Goal: Task Accomplishment & Management: Manage account settings

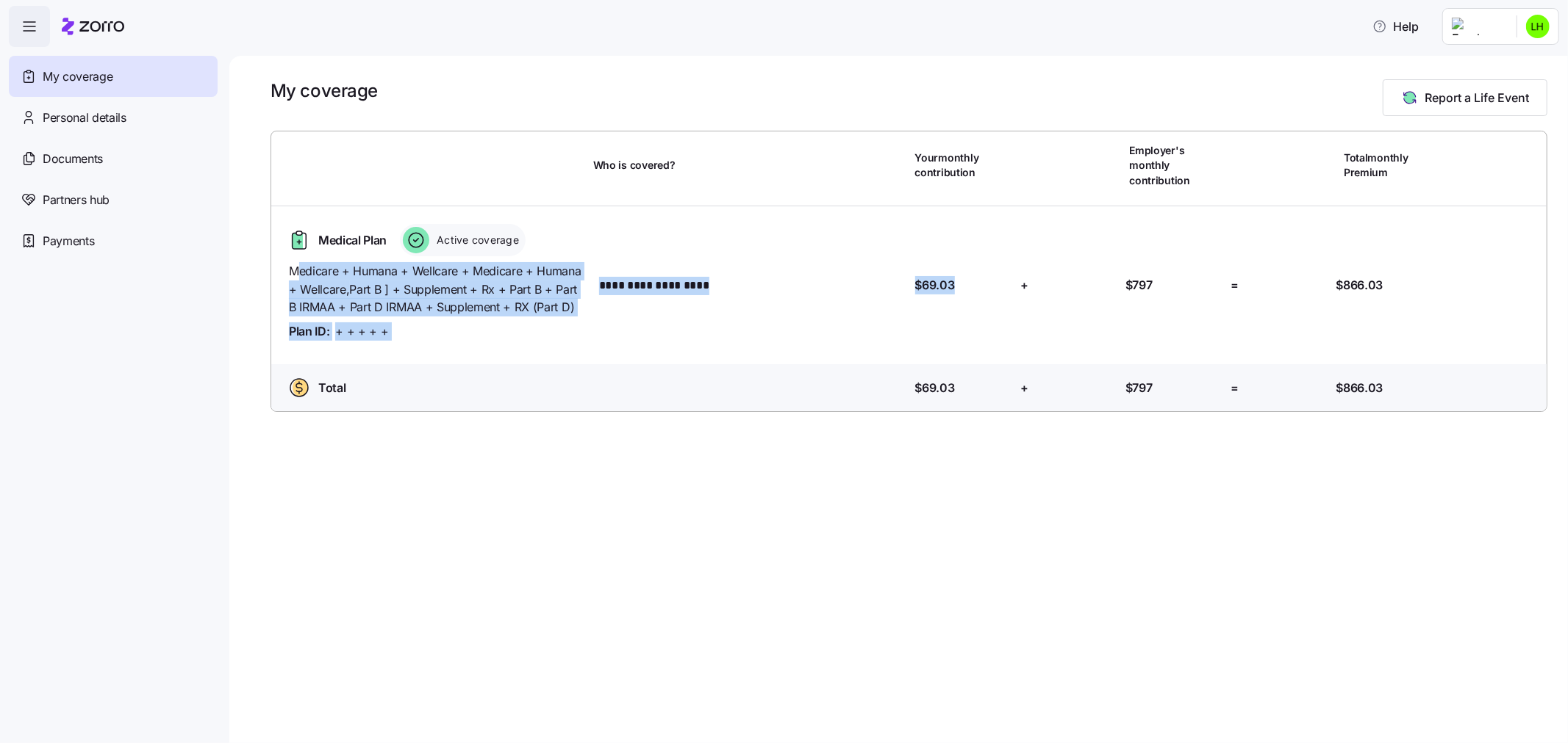
drag, startPoint x: 302, startPoint y: 257, endPoint x: 961, endPoint y: 290, distance: 659.8
click at [961, 290] on div "**********" at bounding box center [909, 286] width 1264 height 135
click at [982, 281] on div "Your contribution: $69.03" at bounding box center [962, 285] width 105 height 30
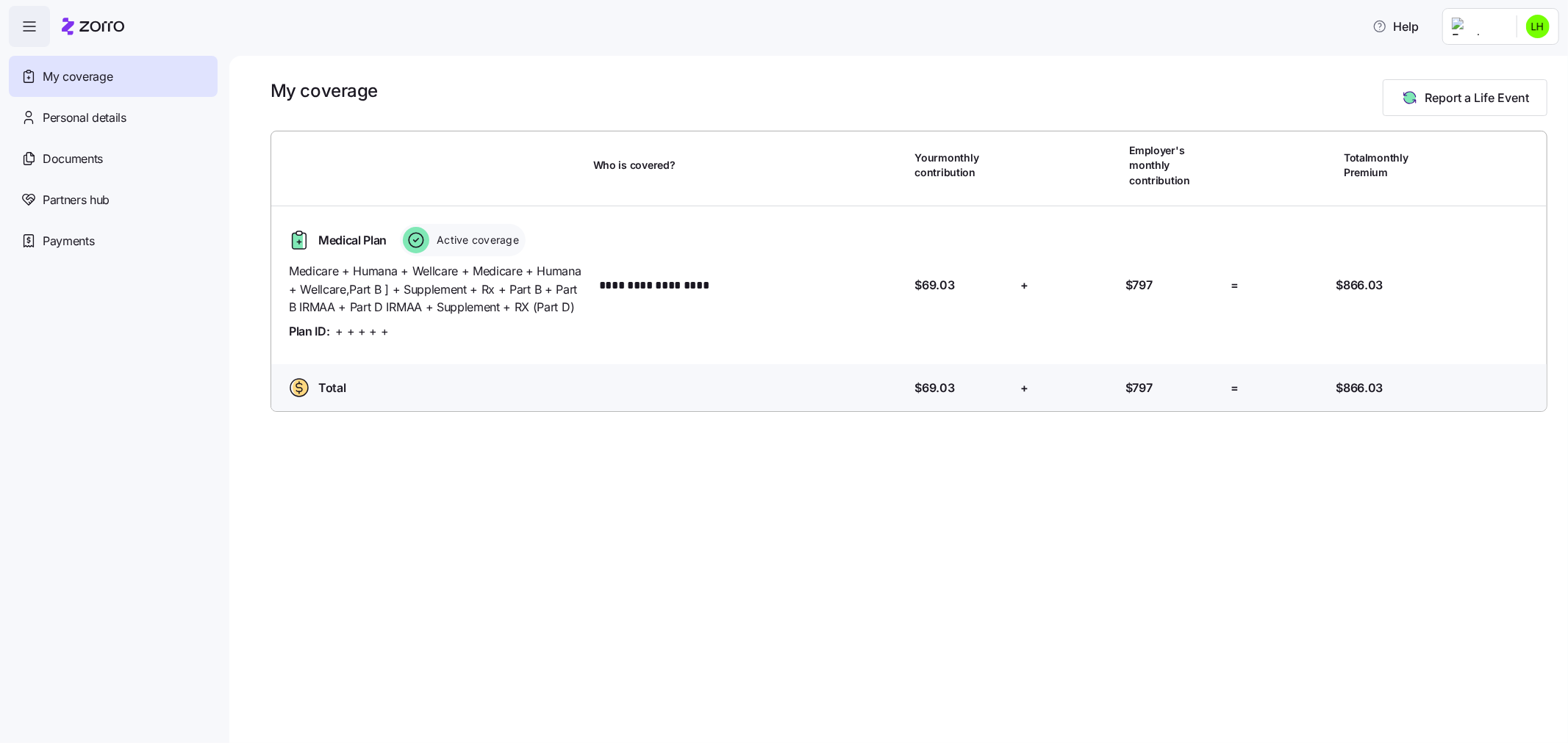
click at [922, 282] on div "Your contribution: $69.03" at bounding box center [962, 285] width 105 height 30
drag, startPoint x: 888, startPoint y: 270, endPoint x: 976, endPoint y: 280, distance: 88.6
click at [976, 280] on div "**********" at bounding box center [909, 286] width 1264 height 135
drag, startPoint x: 1072, startPoint y: 280, endPoint x: 1157, endPoint y: 277, distance: 85.1
click at [1157, 277] on div "**********" at bounding box center [909, 286] width 1264 height 135
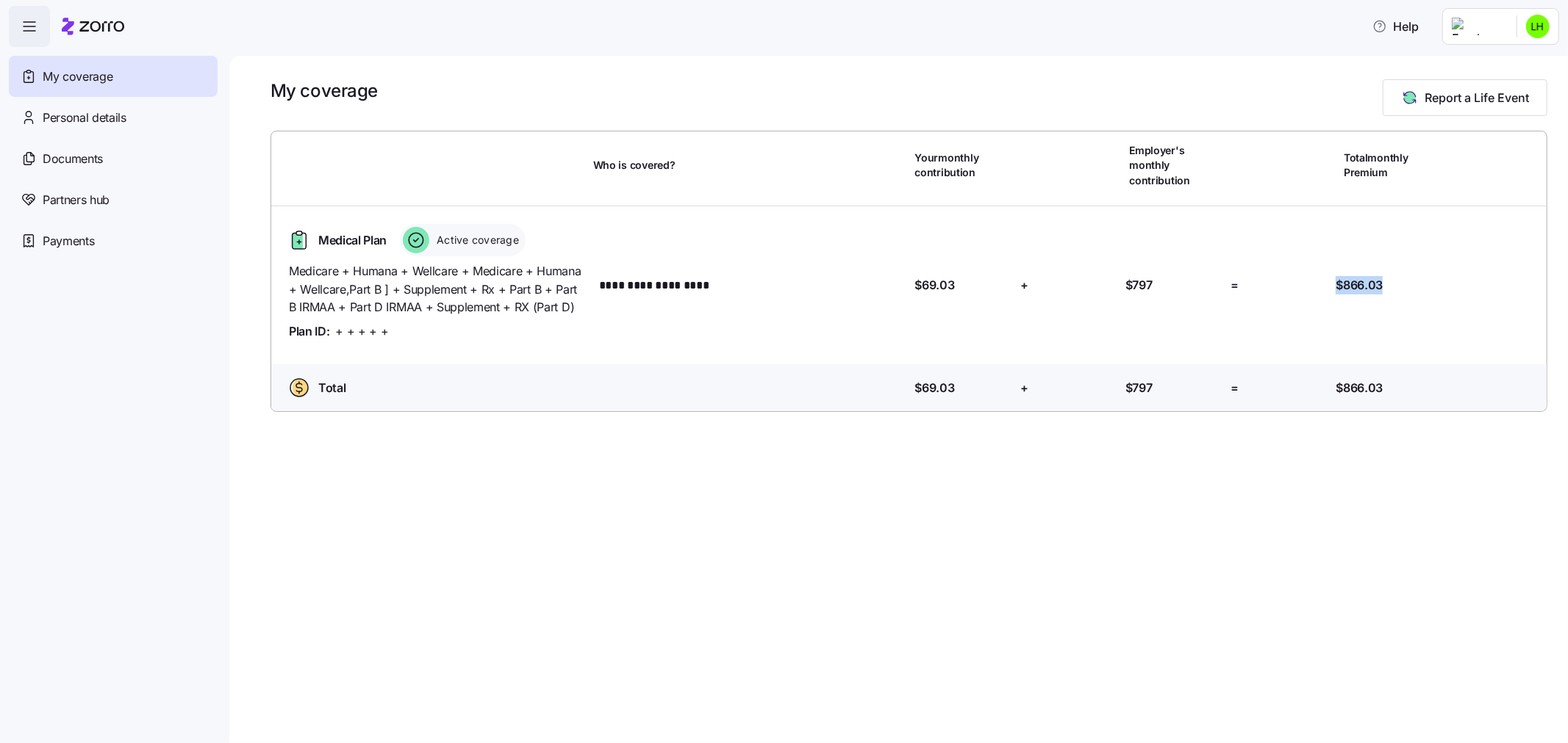
drag, startPoint x: 1326, startPoint y: 280, endPoint x: 1421, endPoint y: 280, distance: 95.0
click at [1421, 280] on div "**********" at bounding box center [909, 286] width 1264 height 135
click at [109, 122] on span "Personal details" at bounding box center [84, 118] width 84 height 18
click at [106, 145] on div "Documents" at bounding box center [113, 159] width 208 height 41
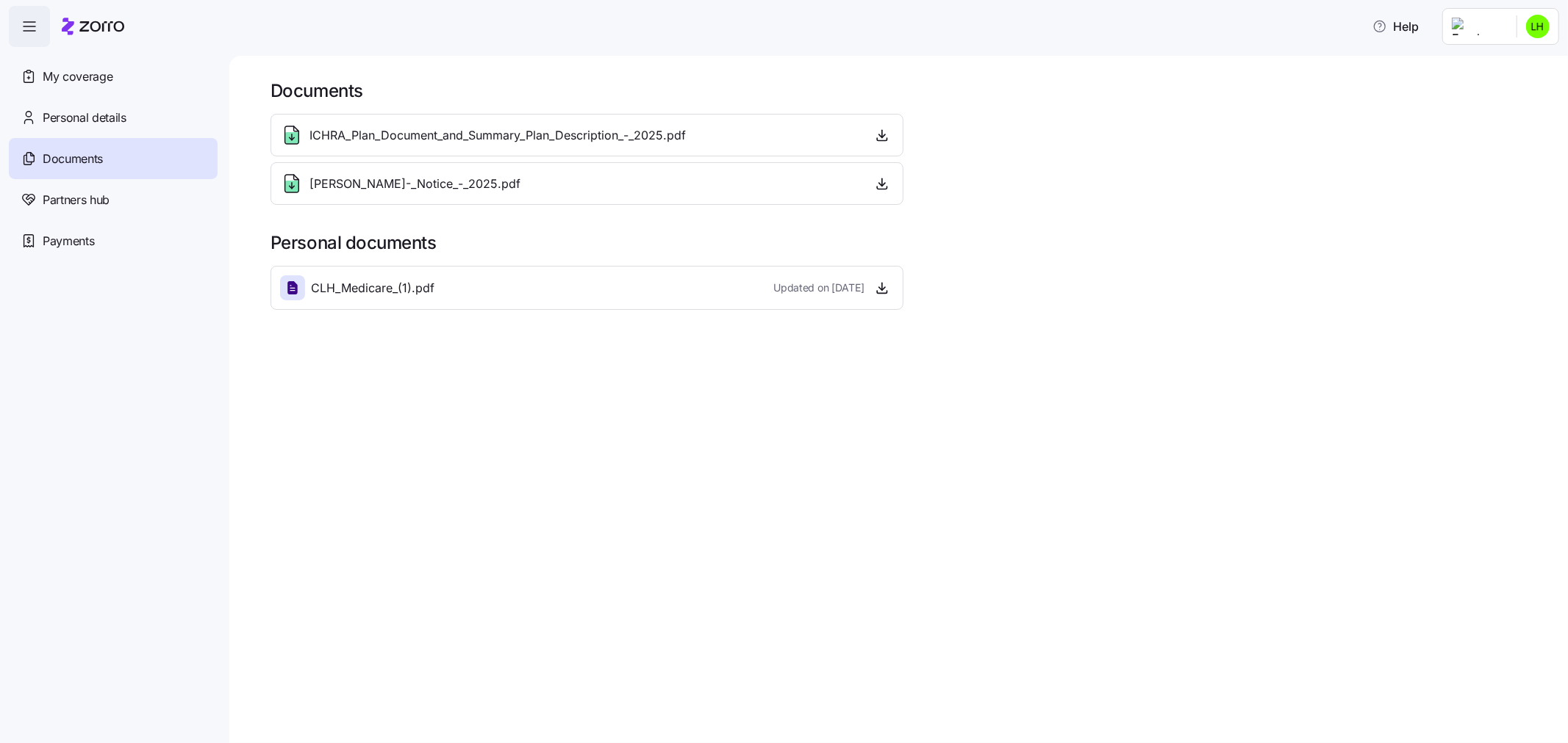
click at [103, 187] on div "Partners hub" at bounding box center [113, 199] width 208 height 41
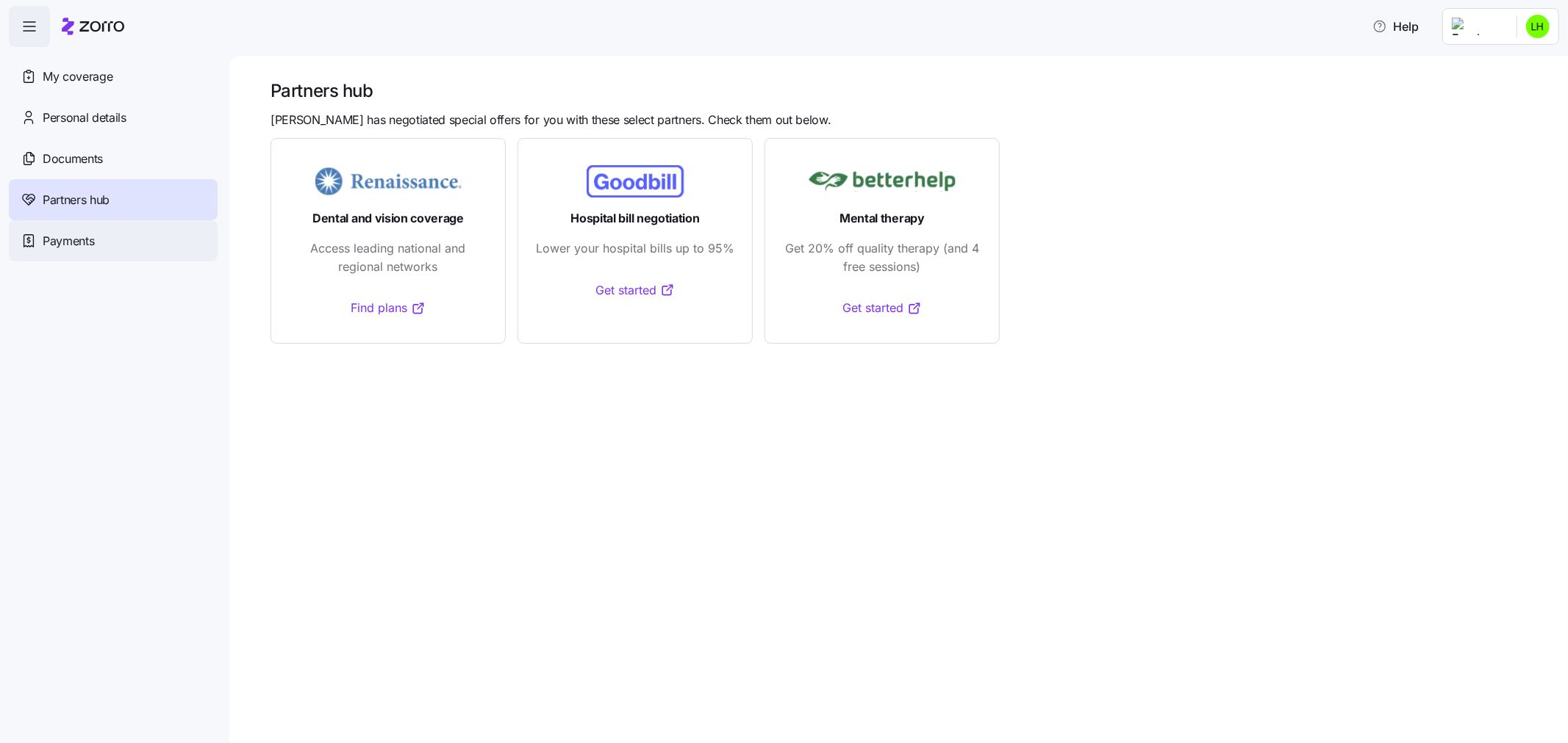
click at [91, 244] on span "Payments" at bounding box center [68, 242] width 52 height 18
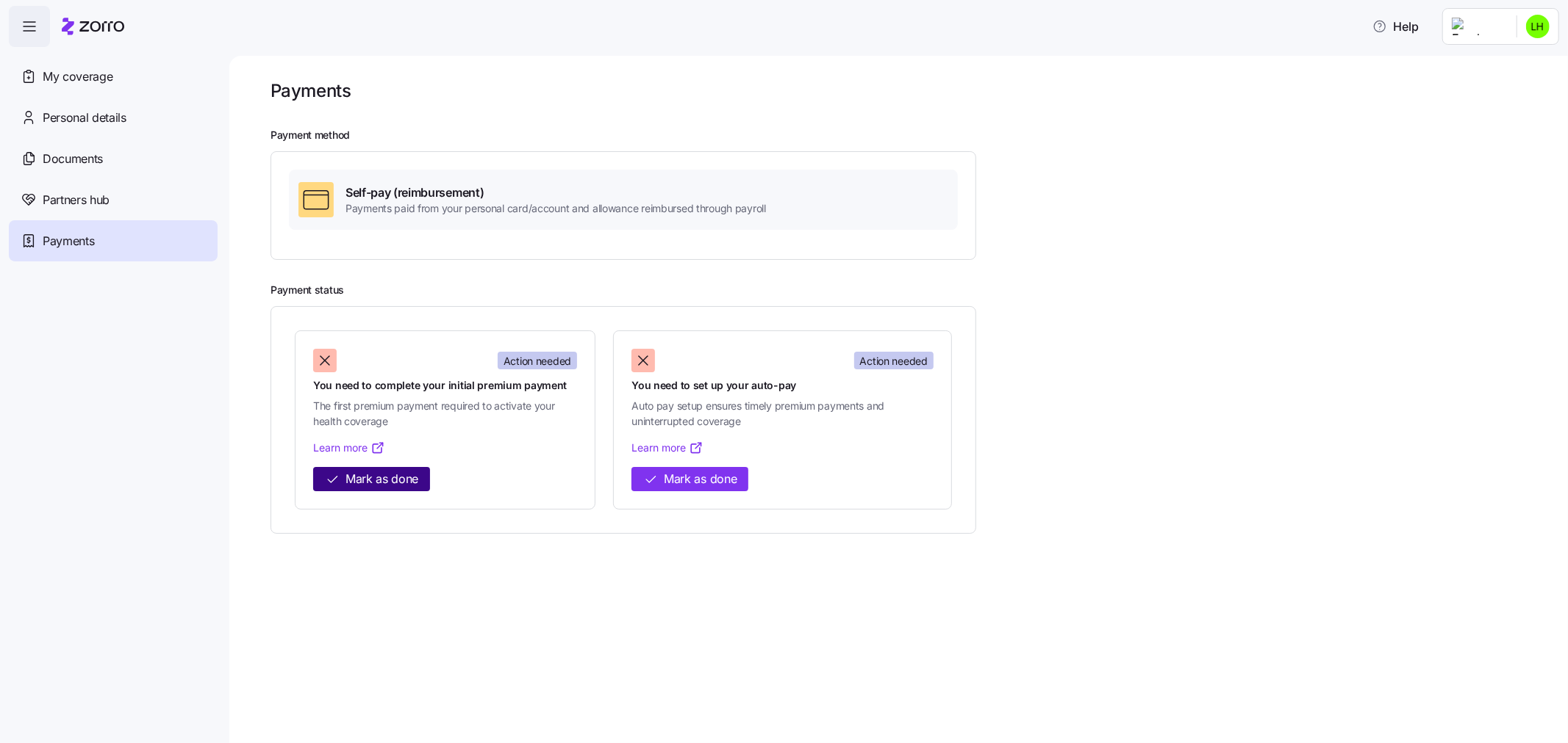
click at [339, 476] on icon "button" at bounding box center [332, 479] width 15 height 15
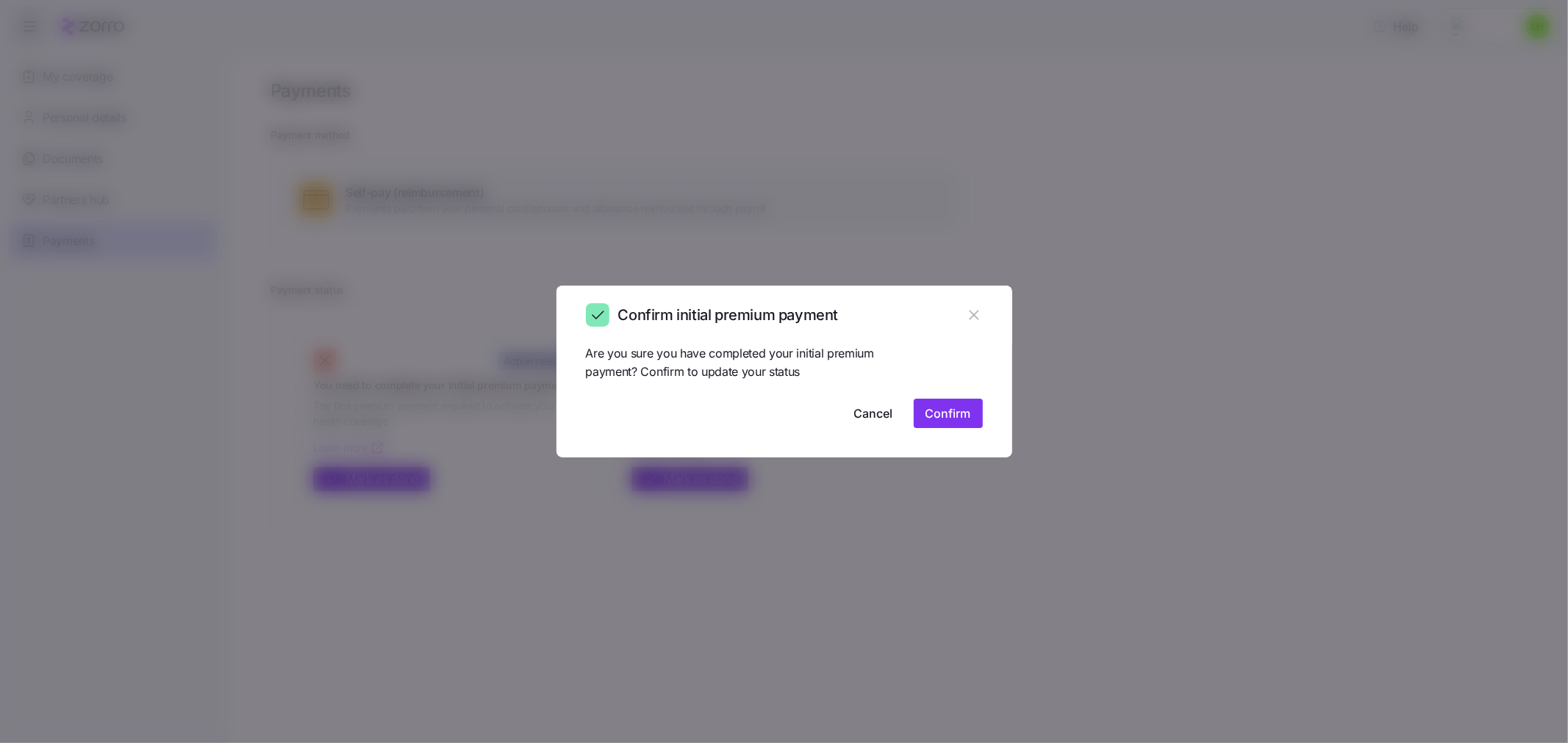
click at [953, 425] on button "Confirm" at bounding box center [948, 414] width 69 height 29
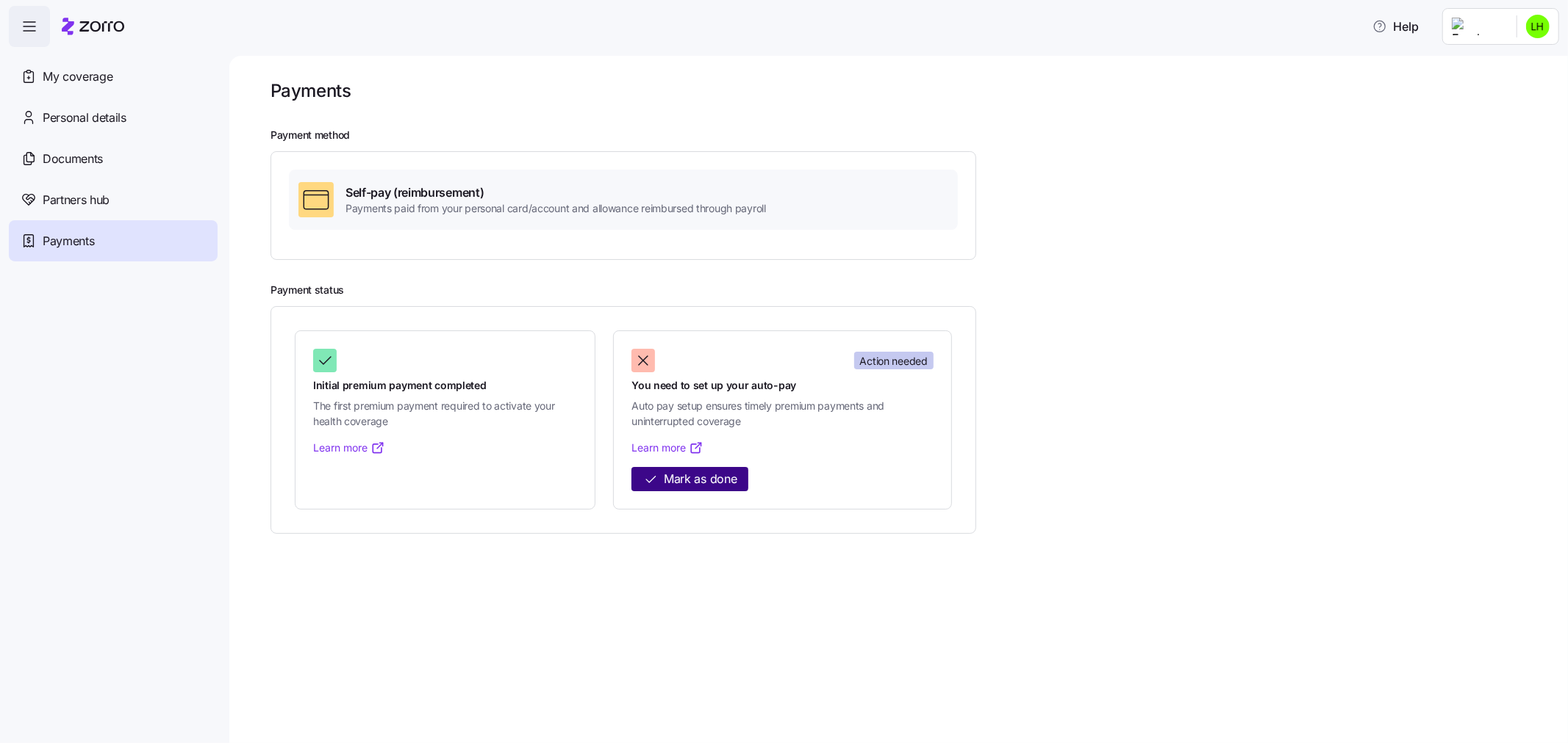
click at [699, 479] on span "Mark as done" at bounding box center [700, 479] width 73 height 18
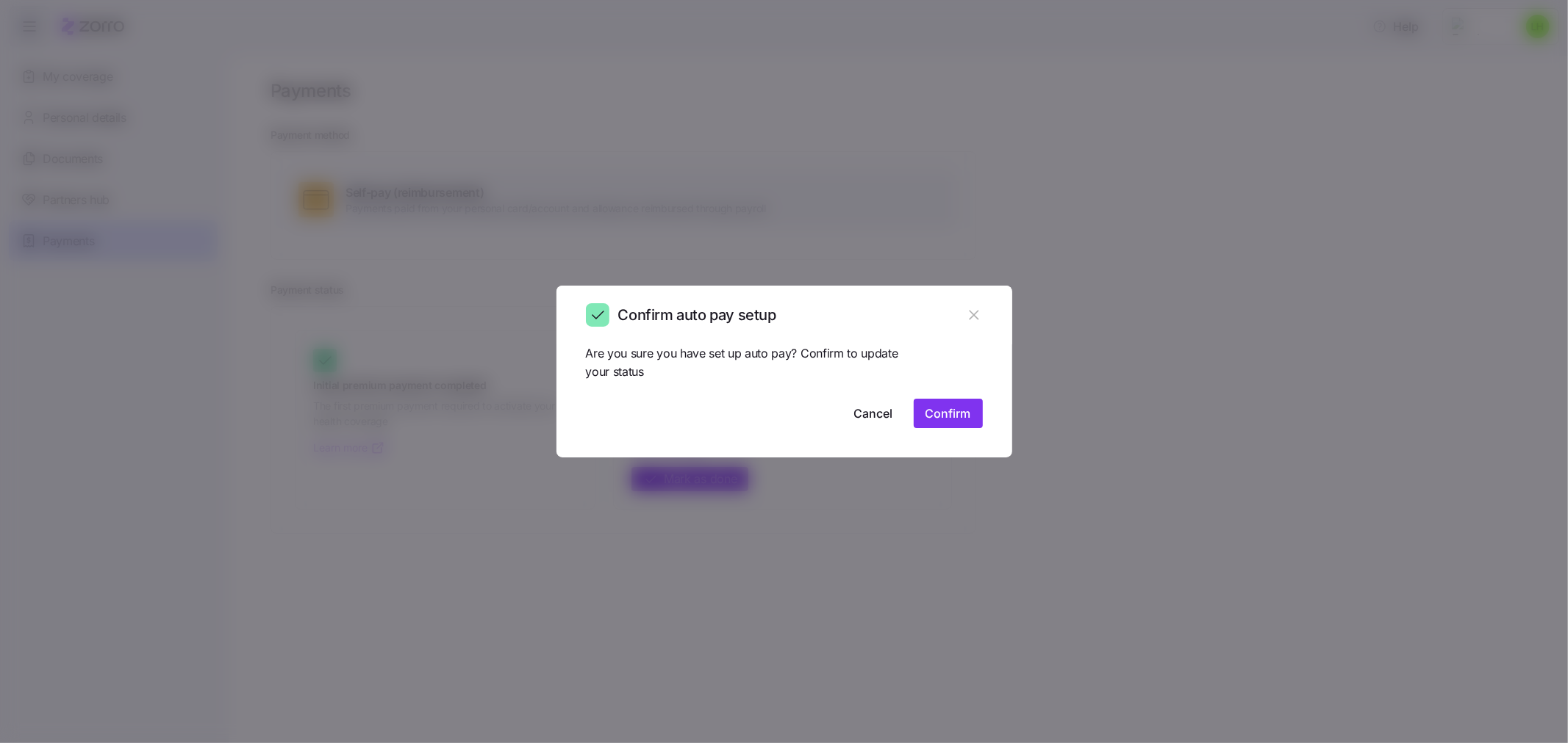
click at [934, 426] on button "Confirm" at bounding box center [948, 414] width 69 height 29
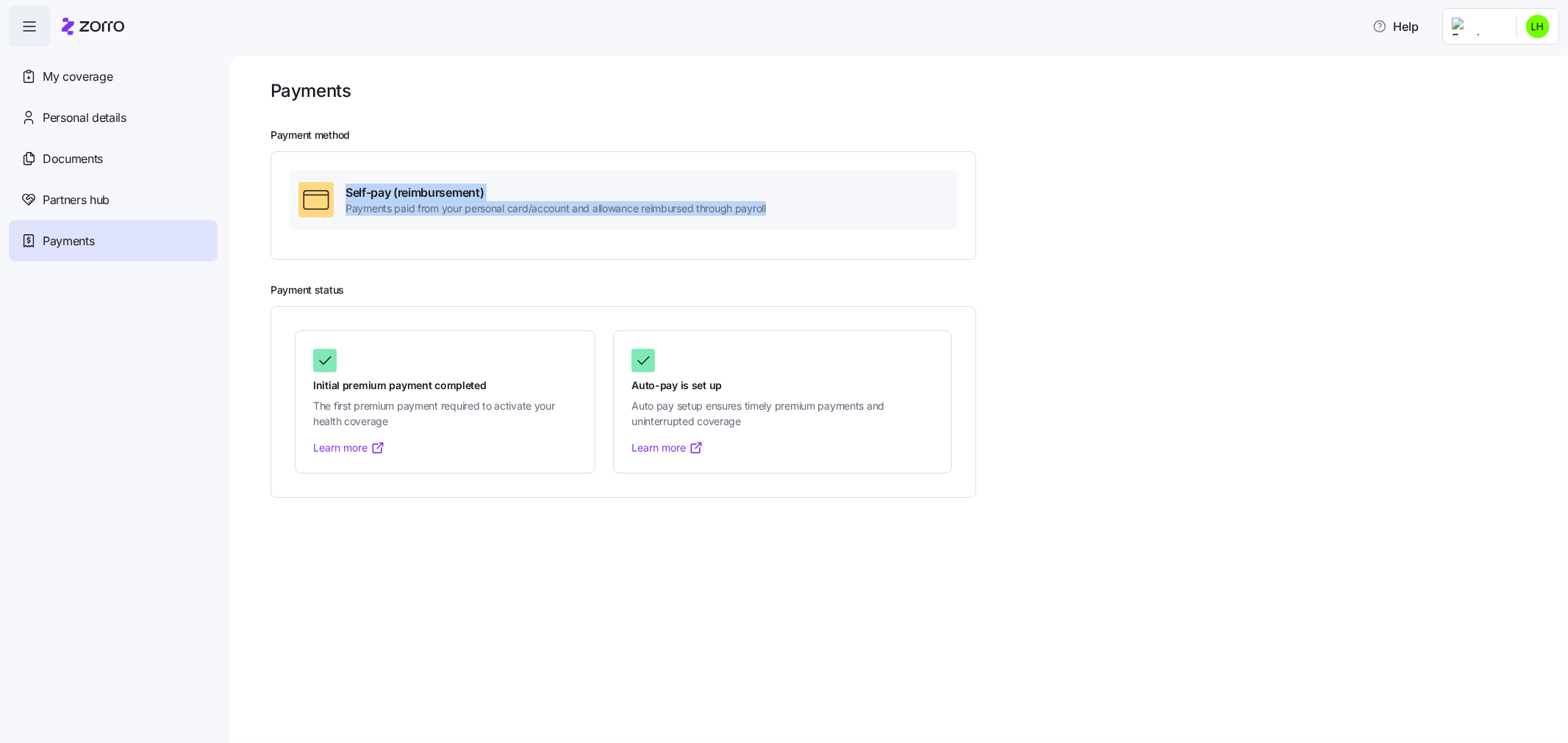
drag, startPoint x: 339, startPoint y: 212, endPoint x: 781, endPoint y: 222, distance: 442.1
click at [781, 222] on div "Self-pay (reimbursement) Payments paid from your personal card/account and allo…" at bounding box center [623, 199] width 669 height 60
drag, startPoint x: 363, startPoint y: 213, endPoint x: 797, endPoint y: 233, distance: 434.5
click at [797, 233] on div "Self-pay (reimbursement) Payments paid from your personal card/account and allo…" at bounding box center [623, 206] width 669 height 72
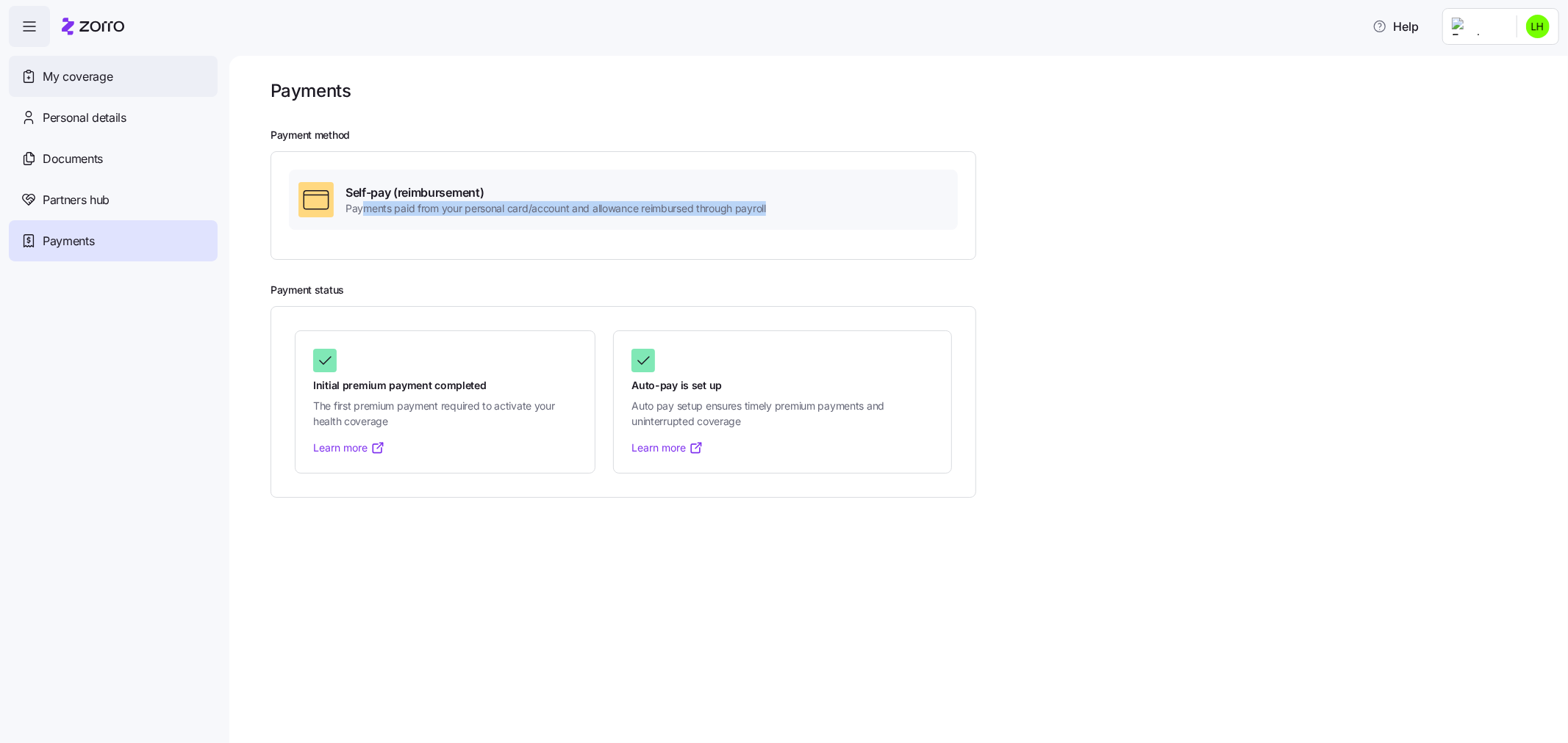
click at [116, 96] on div "My coverage" at bounding box center [113, 77] width 208 height 41
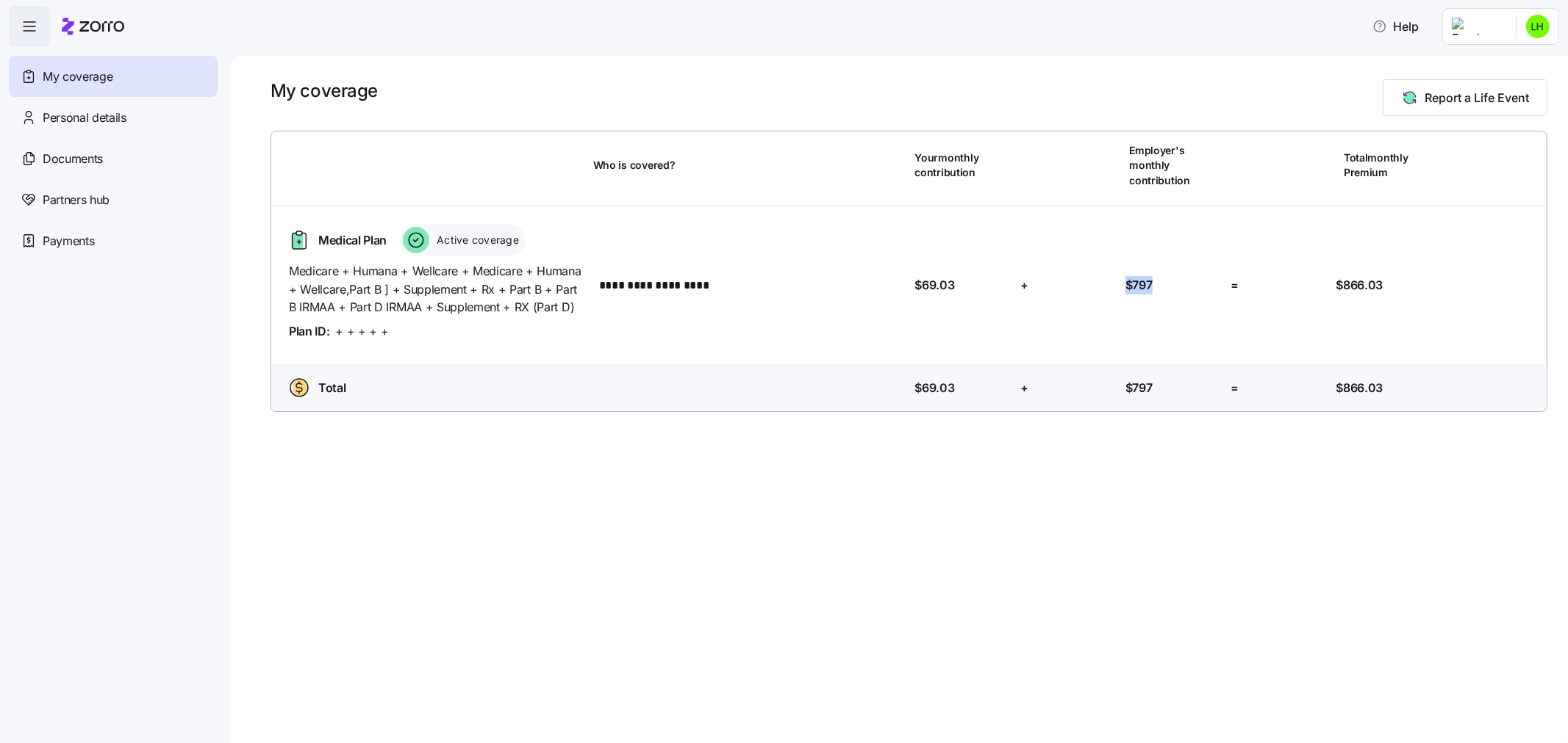
drag, startPoint x: 1142, startPoint y: 265, endPoint x: 1078, endPoint y: 265, distance: 64.0
click at [1078, 265] on div "**********" at bounding box center [909, 286] width 1264 height 135
click at [55, 150] on span "Documents" at bounding box center [72, 159] width 60 height 18
